Goal: Task Accomplishment & Management: Complete application form

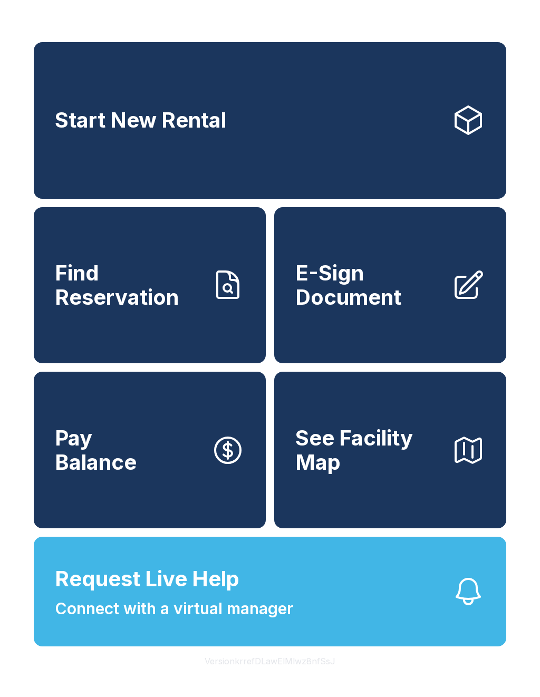
click at [299, 621] on button "Request Live Help Connect with a virtual manager" at bounding box center [270, 592] width 472 height 110
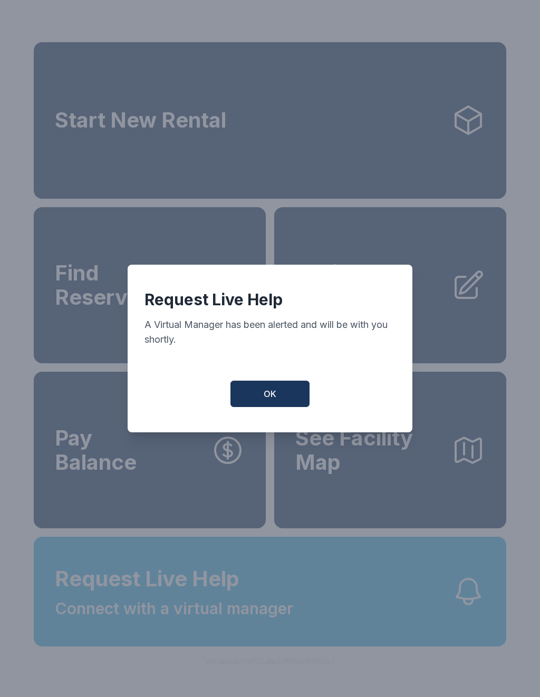
click at [283, 406] on button "OK" at bounding box center [269, 394] width 79 height 26
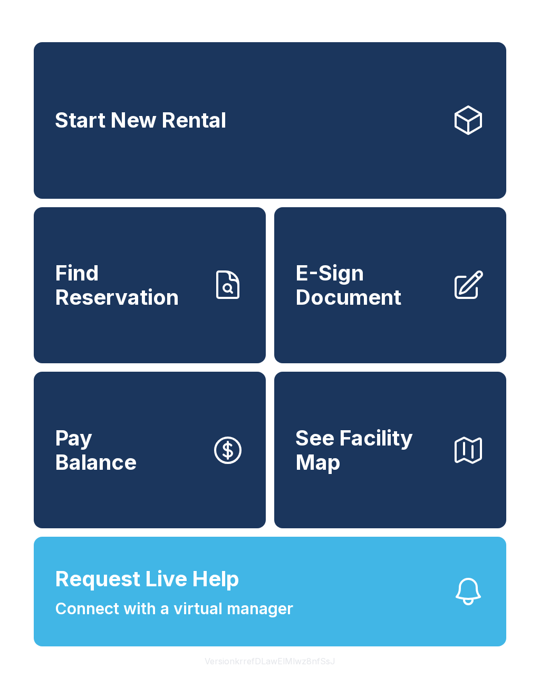
click at [267, 618] on span "Request Live Help Connect with a virtual manager" at bounding box center [174, 591] width 238 height 57
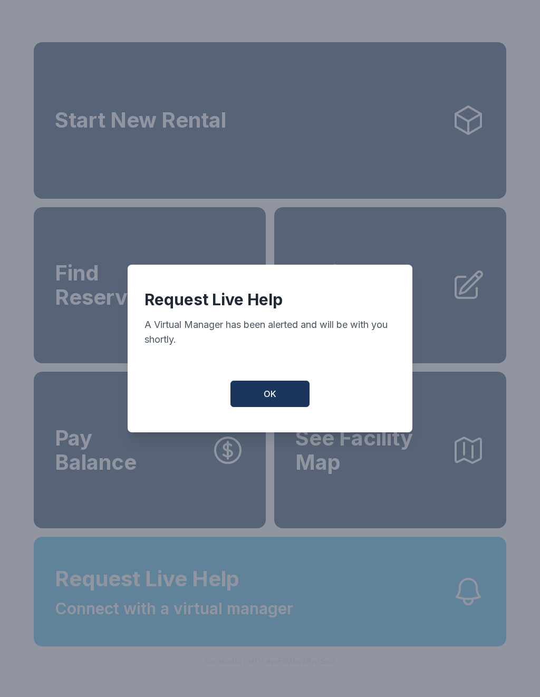
click at [282, 396] on button "OK" at bounding box center [269, 394] width 79 height 26
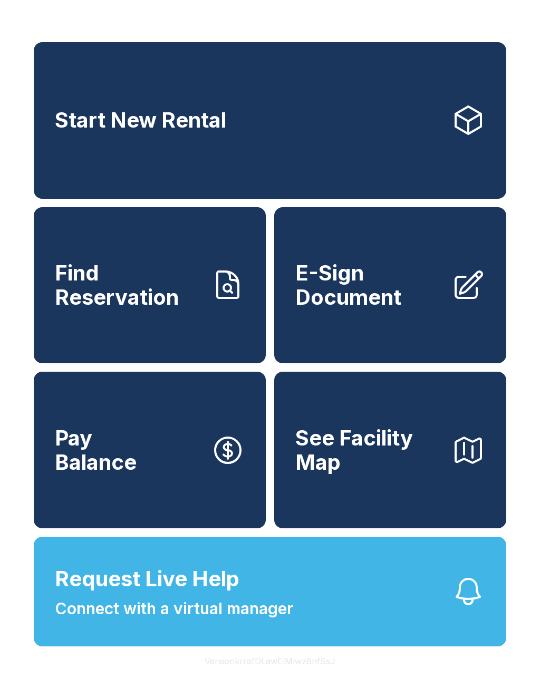
click at [425, 634] on button "Request Live Help Connect with a virtual manager" at bounding box center [270, 592] width 472 height 110
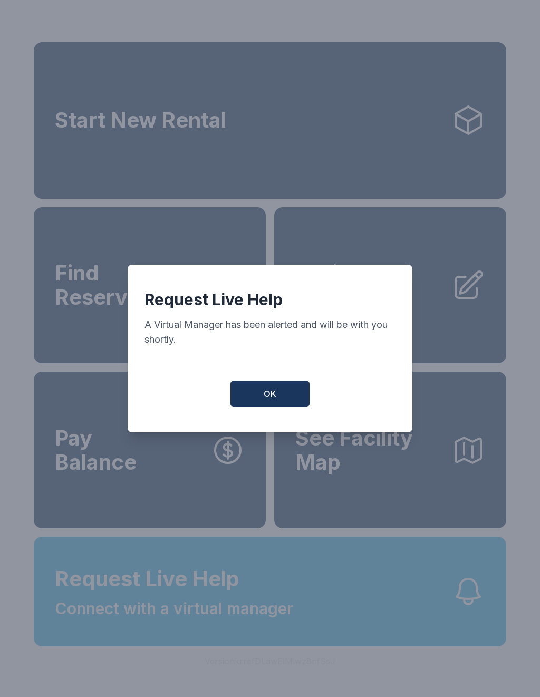
click at [301, 401] on button "OK" at bounding box center [269, 394] width 79 height 26
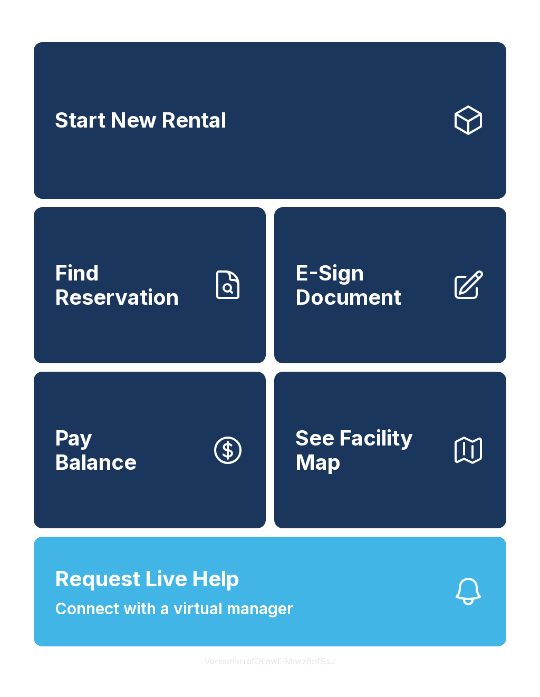
click at [362, 300] on span "E-Sign Document" at bounding box center [369, 285] width 148 height 48
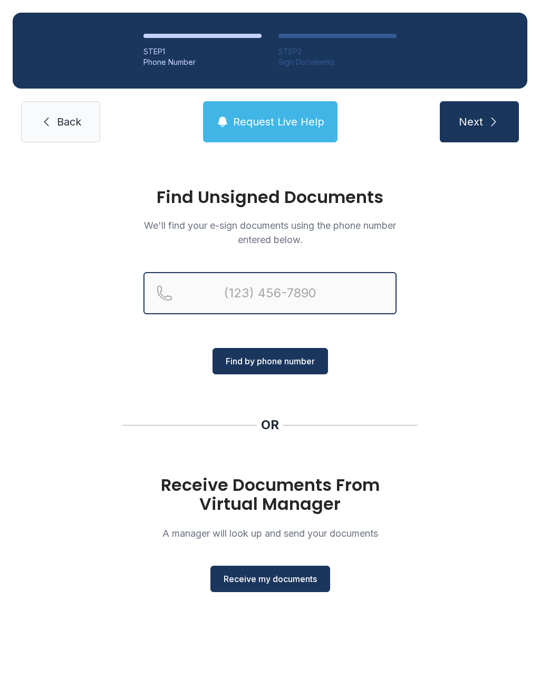
click at [281, 304] on input "Reservation phone number" at bounding box center [269, 293] width 253 height 42
type input "("
click at [313, 488] on h1 "Receive Documents From Virtual Manager" at bounding box center [269, 494] width 253 height 38
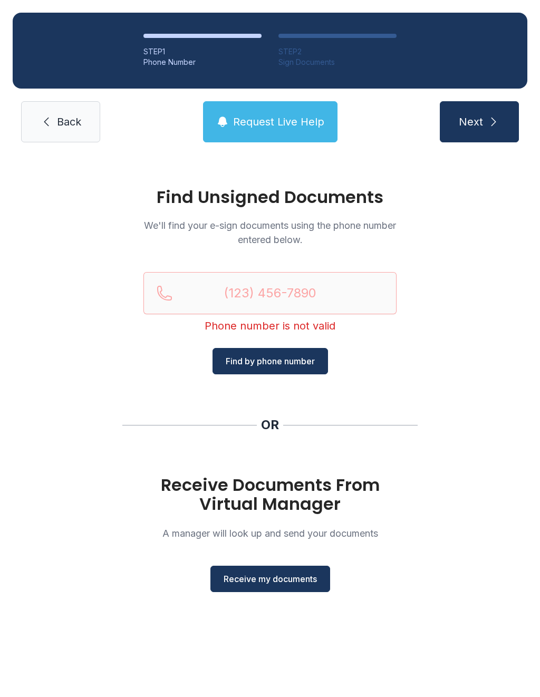
click at [281, 573] on span "Receive my documents" at bounding box center [269, 578] width 93 height 13
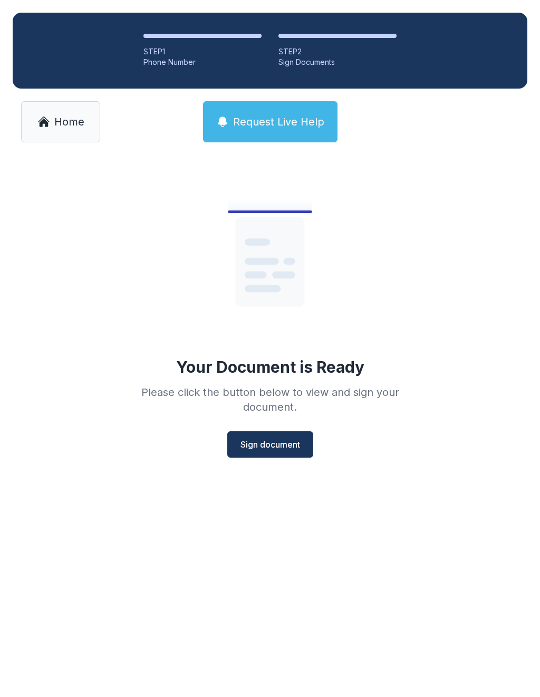
click at [278, 451] on button "Sign document" at bounding box center [270, 444] width 86 height 26
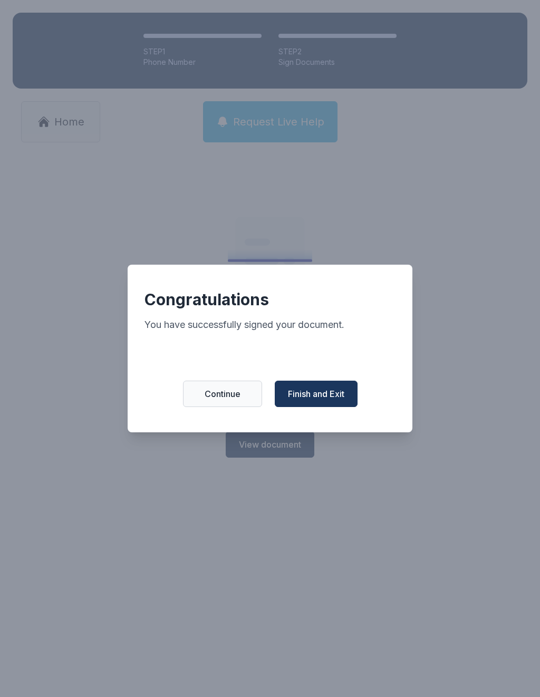
click at [312, 400] on span "Finish and Exit" at bounding box center [316, 393] width 56 height 13
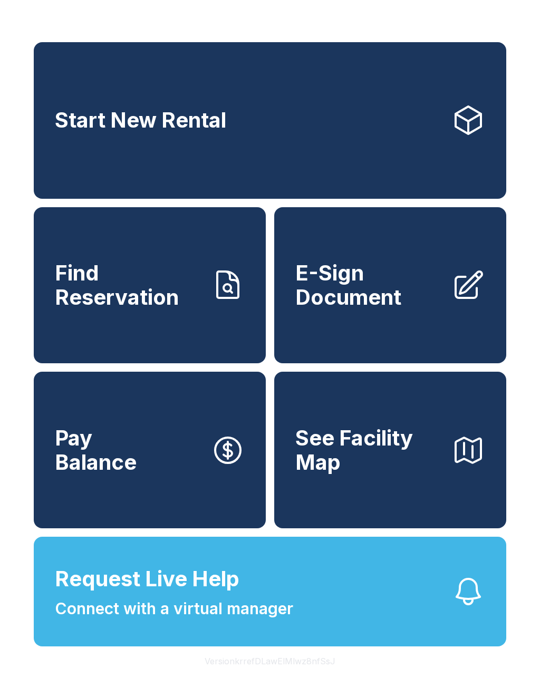
click at [384, 268] on link "E-Sign Document" at bounding box center [390, 285] width 232 height 157
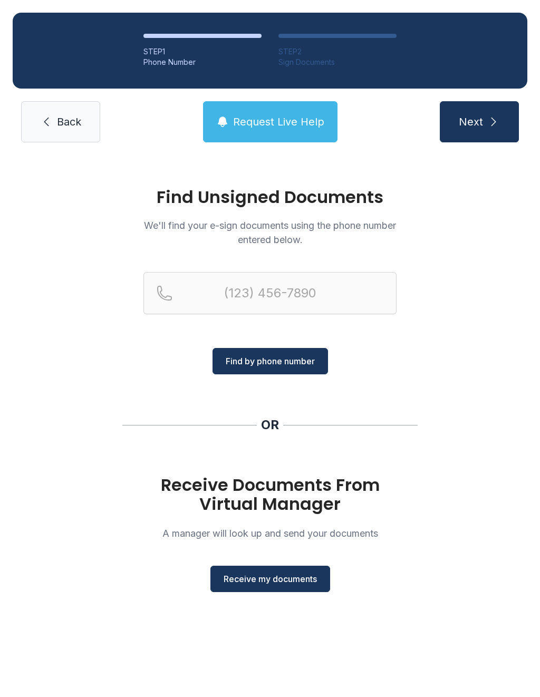
click at [285, 577] on span "Receive my documents" at bounding box center [269, 578] width 93 height 13
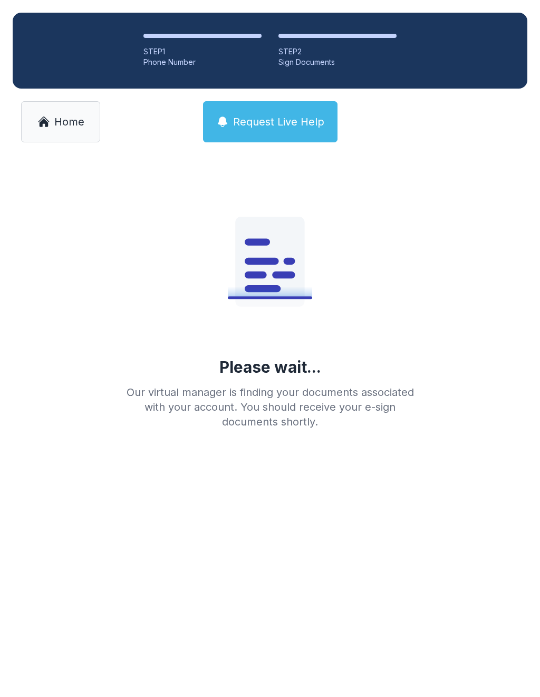
click at [56, 112] on link "Home" at bounding box center [60, 121] width 79 height 41
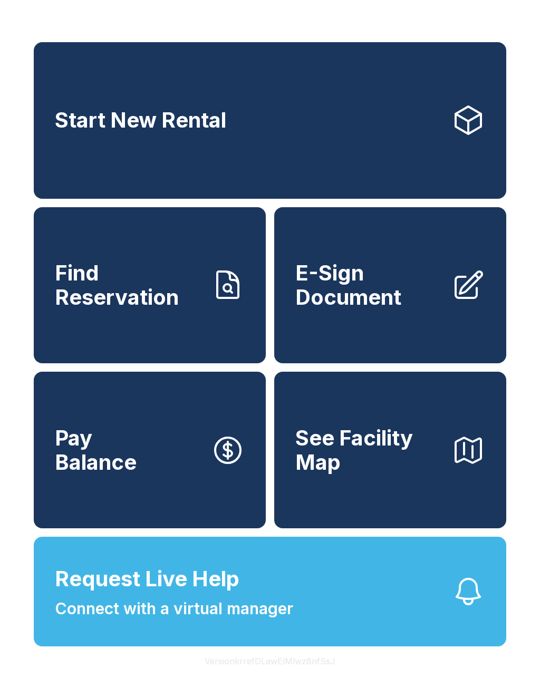
click at [361, 295] on span "E-Sign Document" at bounding box center [369, 285] width 148 height 48
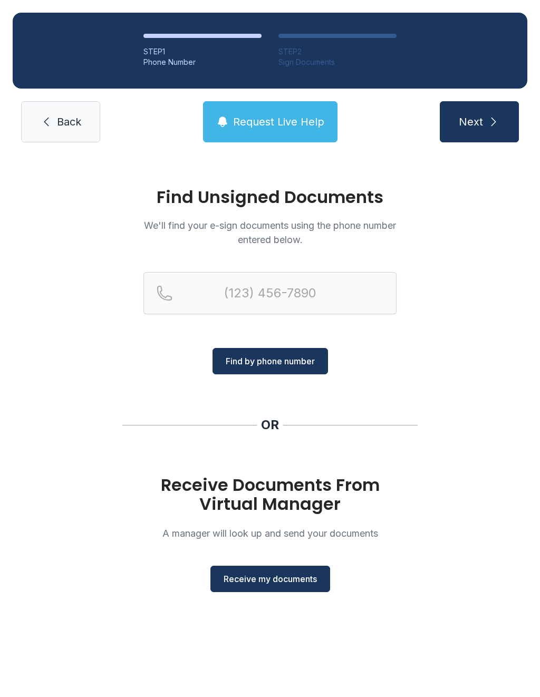
click at [272, 573] on span "Receive my documents" at bounding box center [269, 578] width 93 height 13
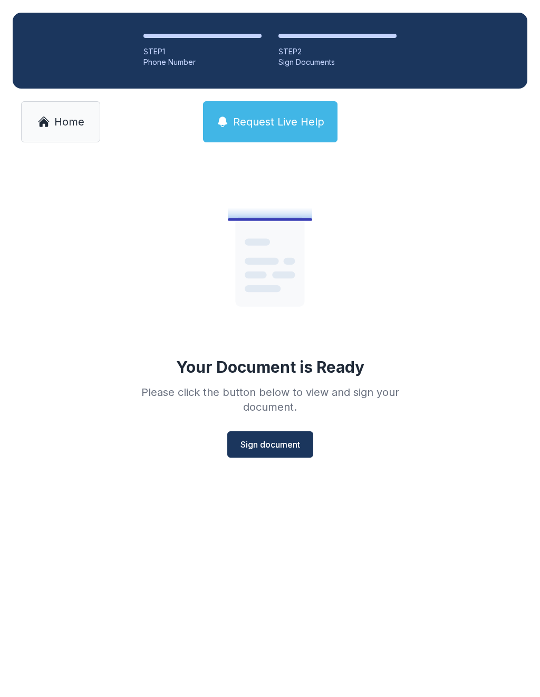
click at [268, 436] on button "Sign document" at bounding box center [270, 444] width 86 height 26
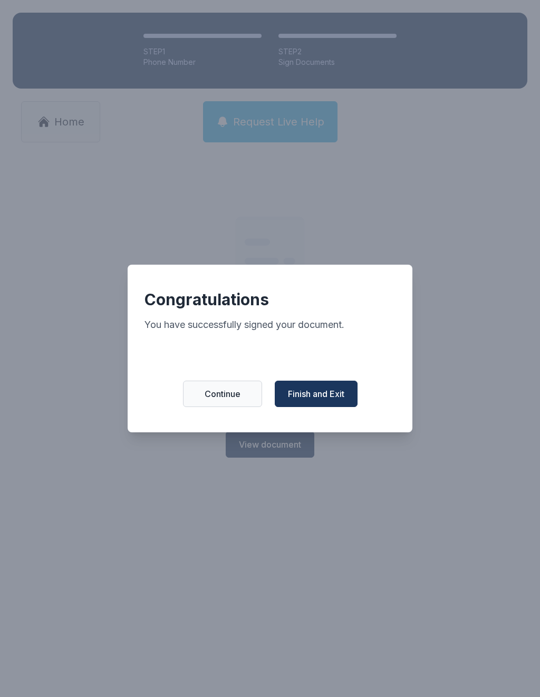
click at [322, 397] on span "Finish and Exit" at bounding box center [316, 393] width 56 height 13
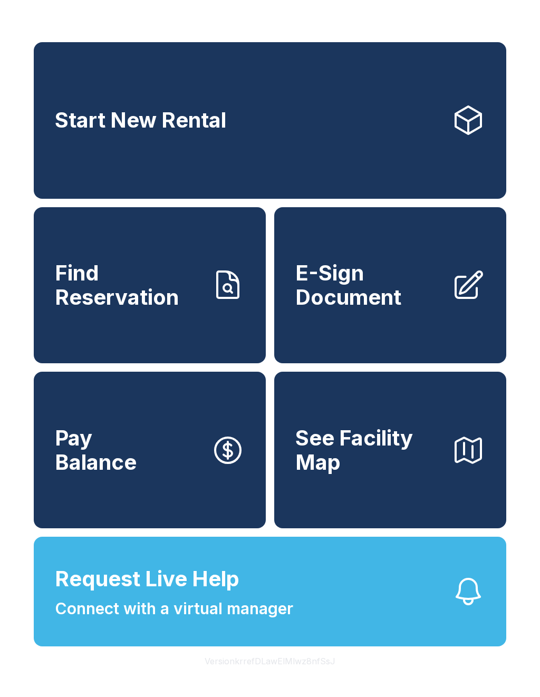
click at [367, 295] on span "E-Sign Document" at bounding box center [369, 285] width 148 height 48
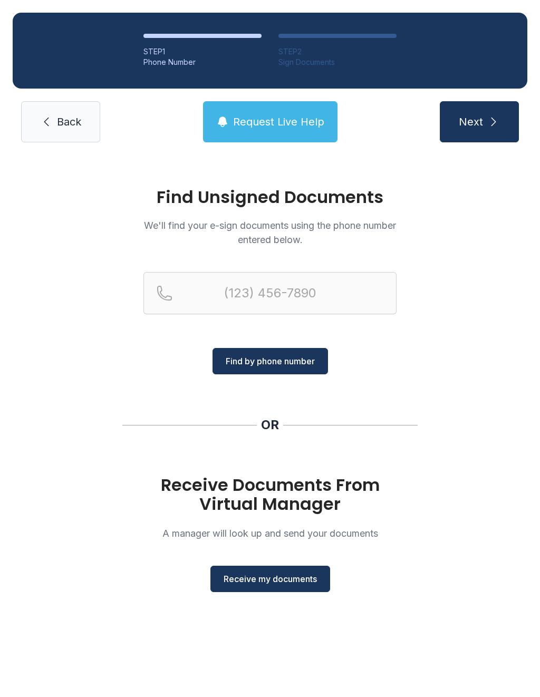
click at [272, 578] on span "Receive my documents" at bounding box center [269, 578] width 93 height 13
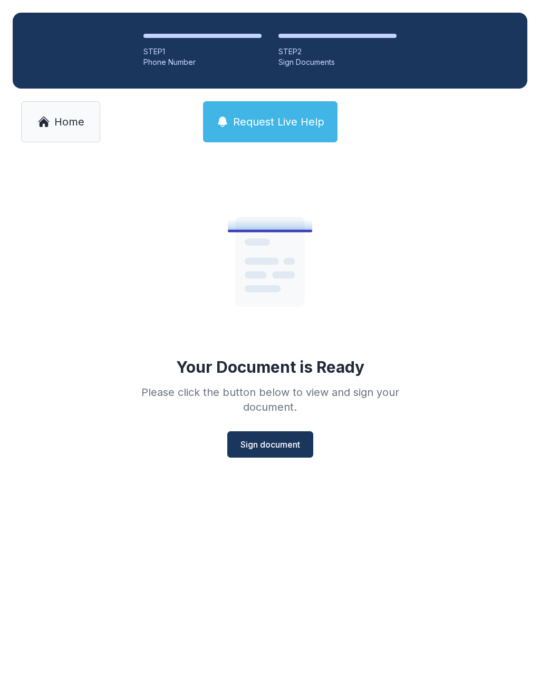
click at [280, 442] on span "Sign document" at bounding box center [270, 444] width 60 height 13
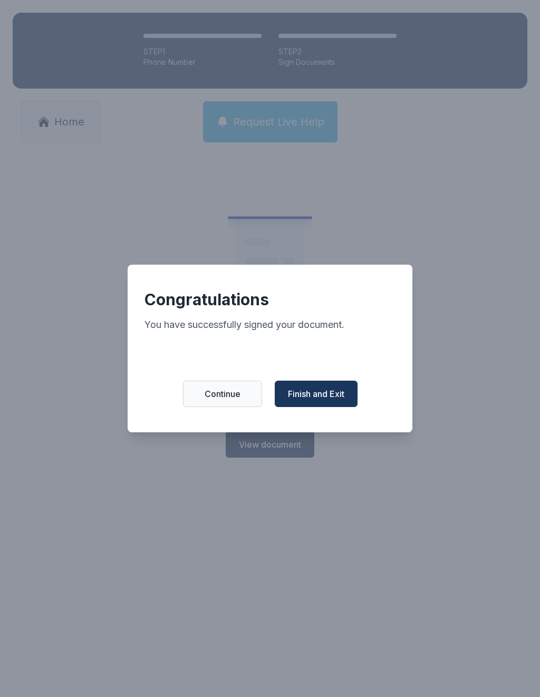
click at [335, 389] on button "Finish and Exit" at bounding box center [316, 394] width 83 height 26
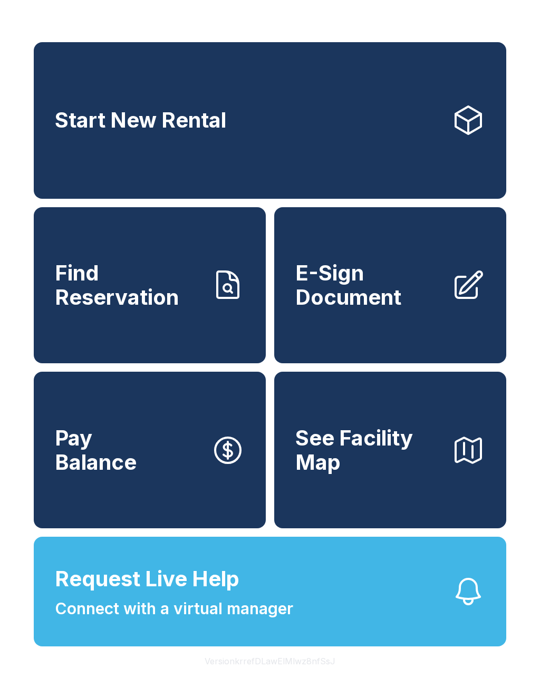
click at [269, 614] on span "Request Live Help Connect with a virtual manager" at bounding box center [174, 591] width 238 height 57
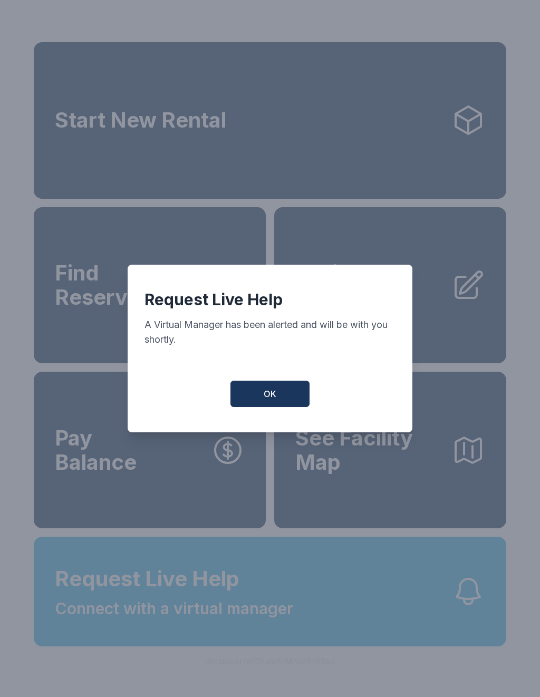
click at [285, 402] on button "OK" at bounding box center [269, 394] width 79 height 26
